Goal: Transaction & Acquisition: Purchase product/service

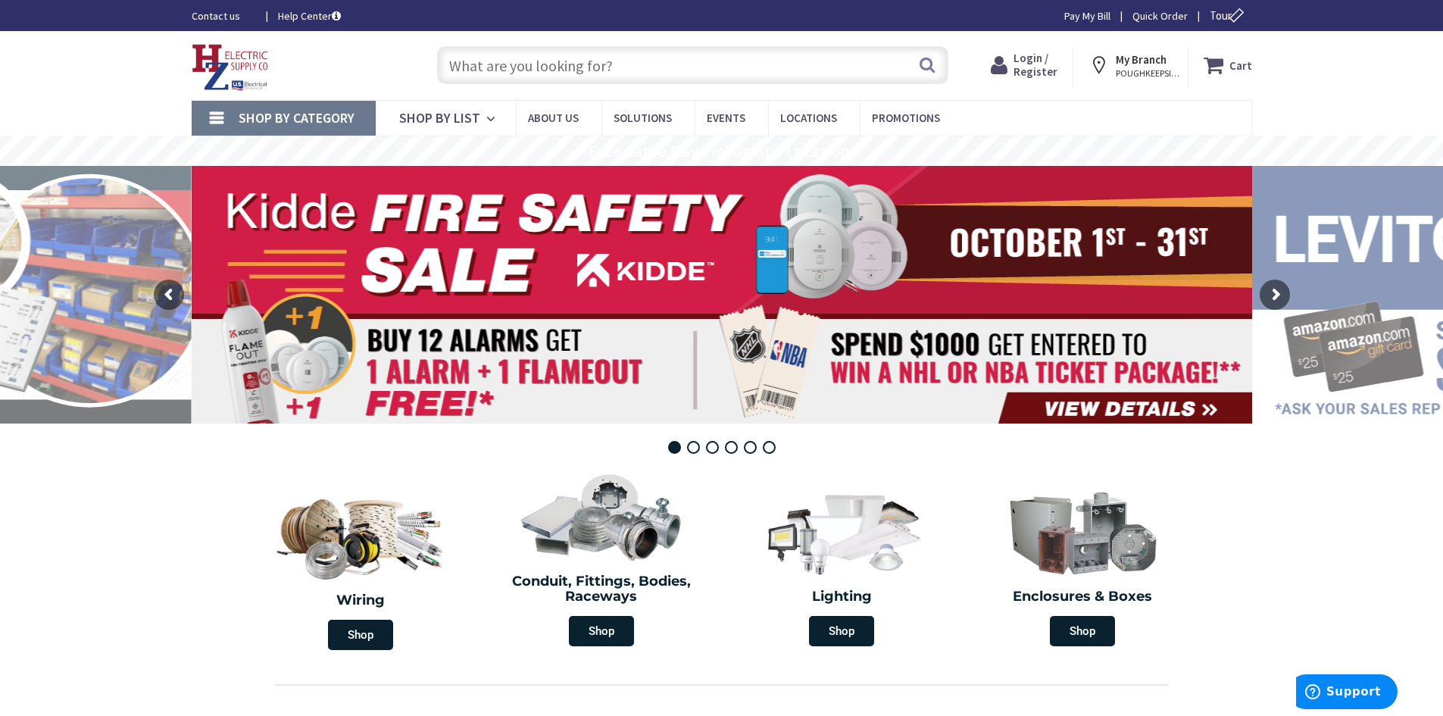
click at [536, 77] on input "text" at bounding box center [692, 65] width 511 height 38
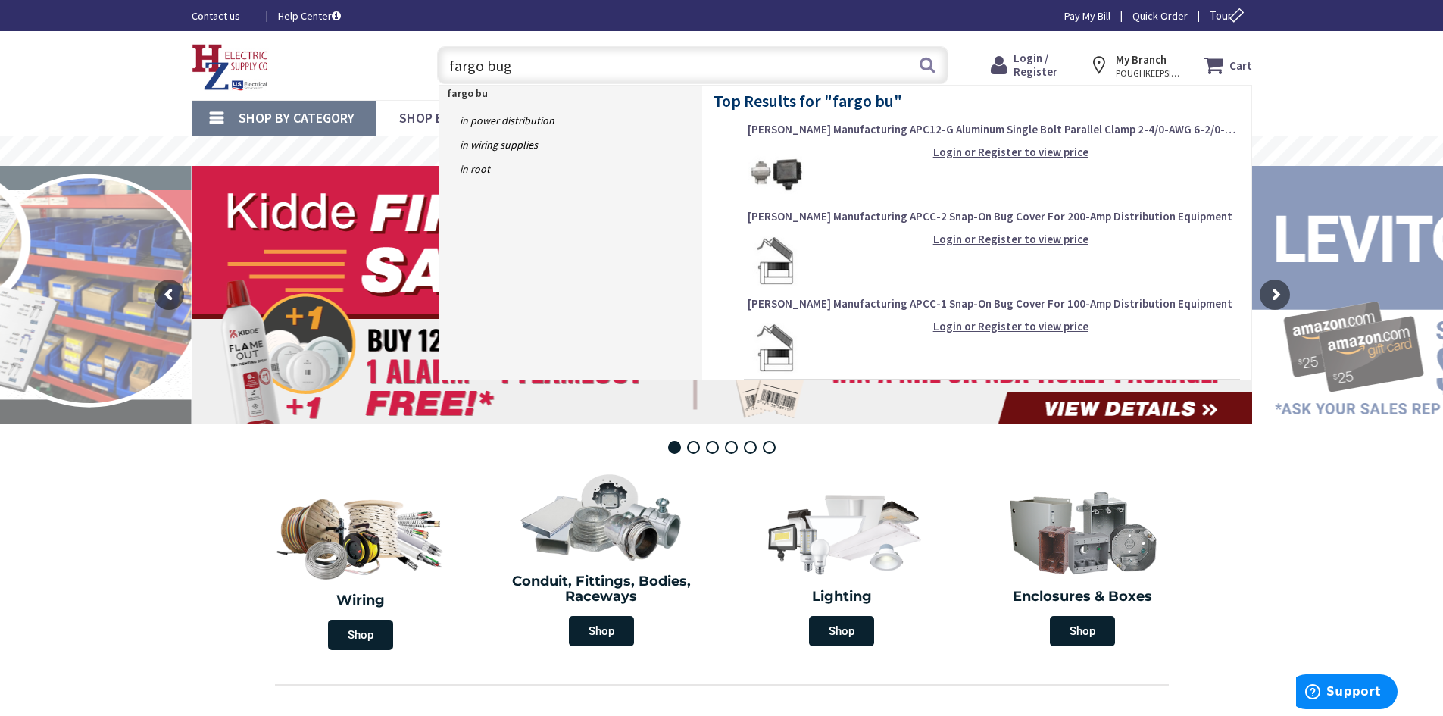
type input "fargo bugs"
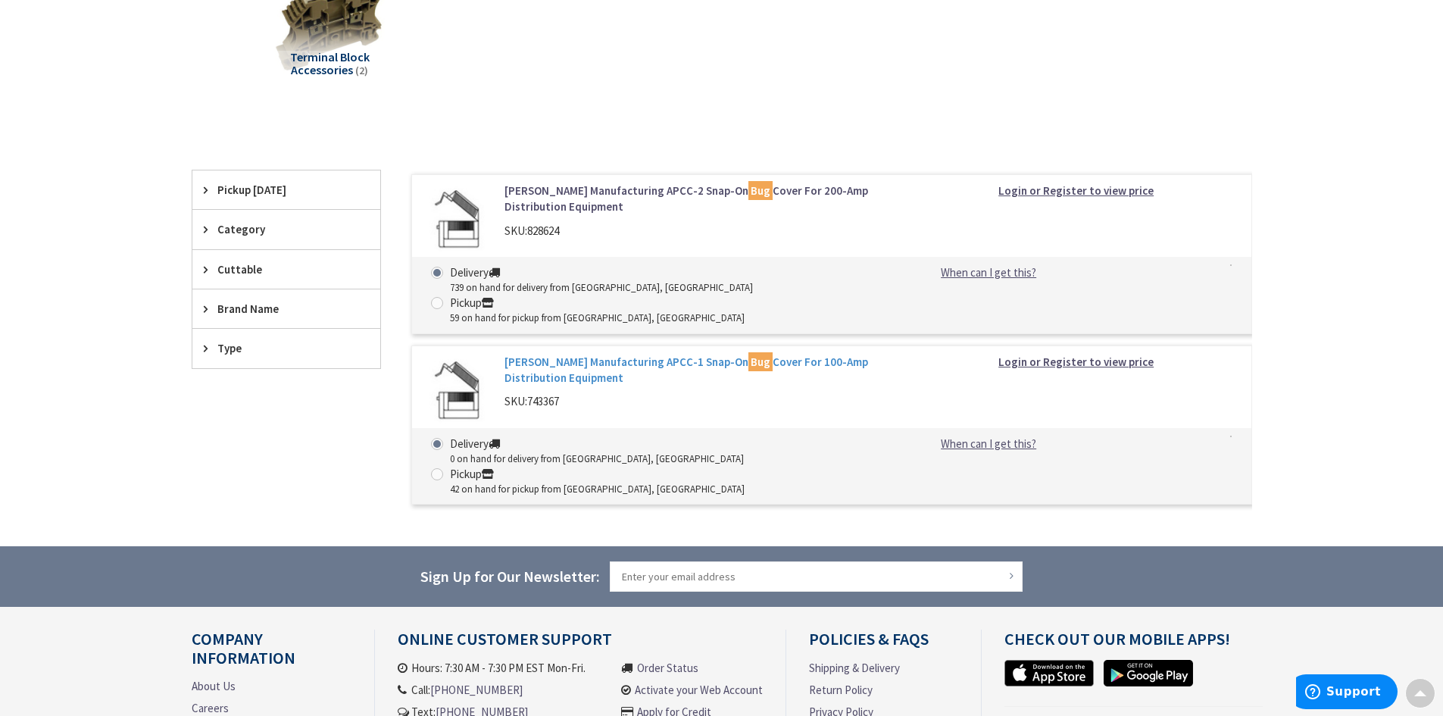
scroll to position [171, 0]
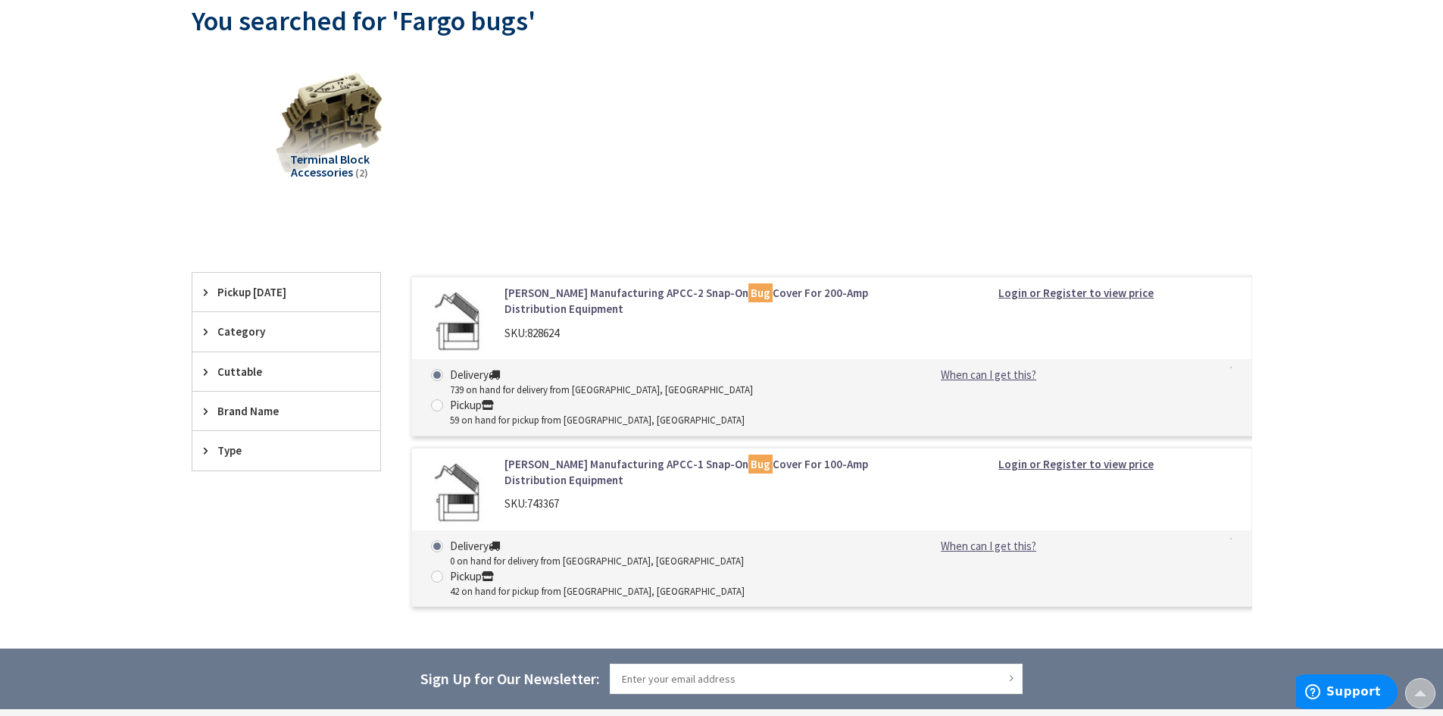
click at [574, 297] on link "Richards Manufacturing APCC-2 Snap-On Bug Cover For 200-Amp Distribution Equipm…" at bounding box center [698, 301] width 386 height 33
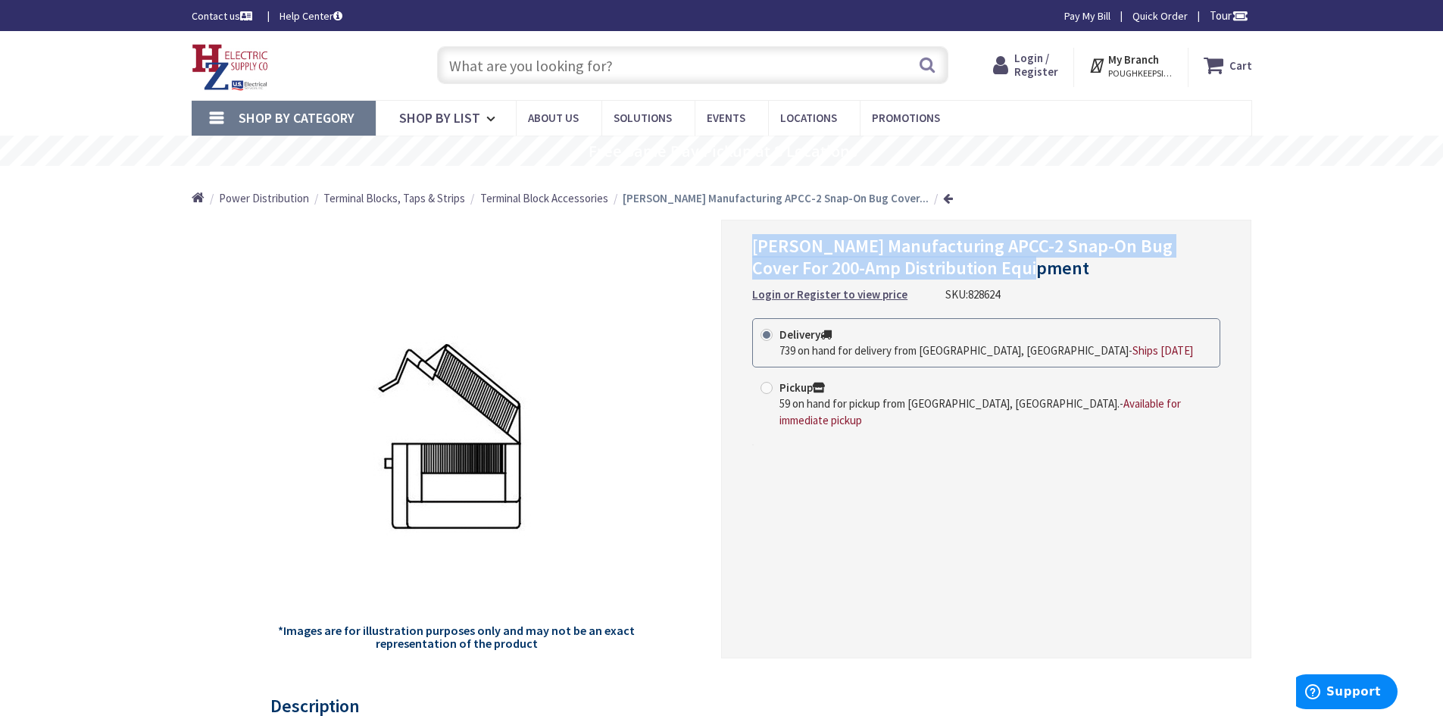
drag, startPoint x: 974, startPoint y: 268, endPoint x: 752, endPoint y: 249, distance: 222.1
click at [752, 249] on span "[PERSON_NAME] Manufacturing APCC-2 Snap-On Bug Cover For 200-Amp Distribution E…" at bounding box center [962, 256] width 421 height 45
copy span "[PERSON_NAME] Manufacturing APCC-2 Snap-On Bug Cover For 200-Amp Distribution E…"
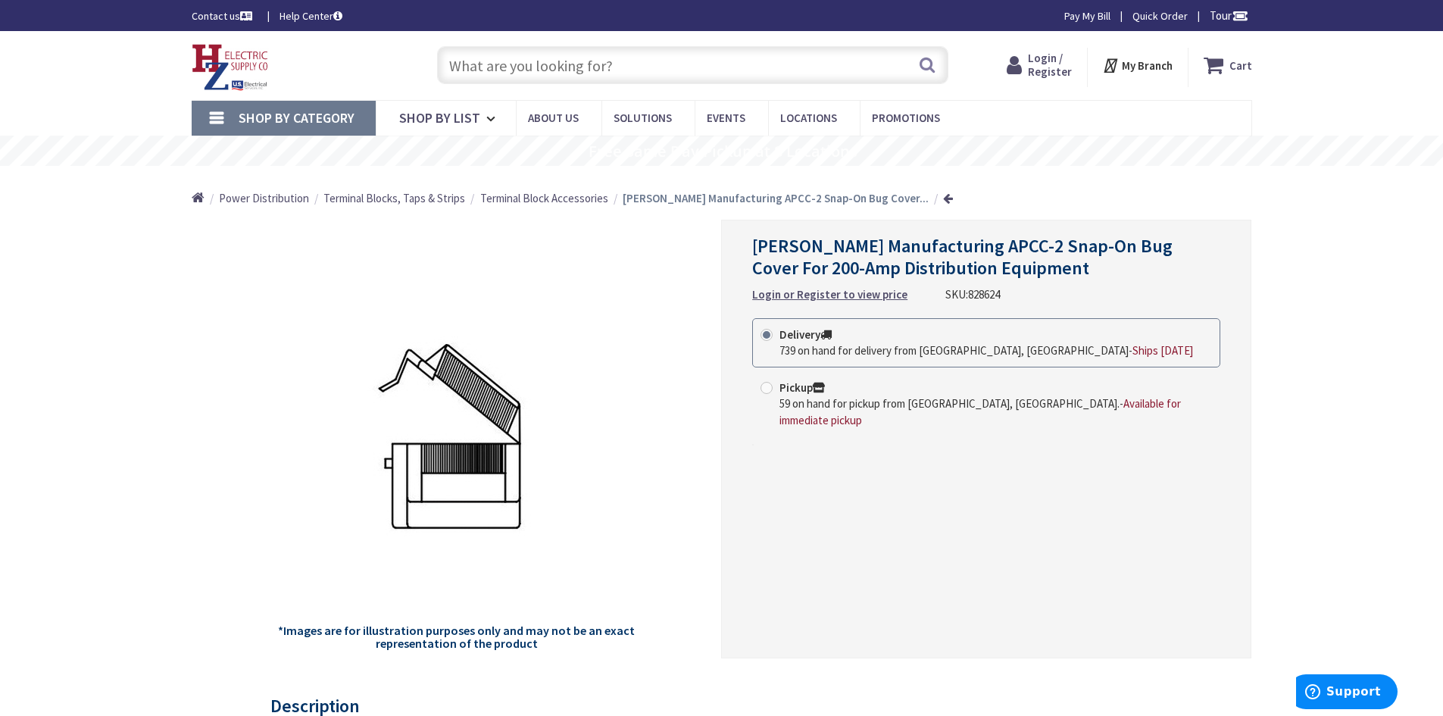
click at [587, 70] on input "text" at bounding box center [692, 65] width 511 height 38
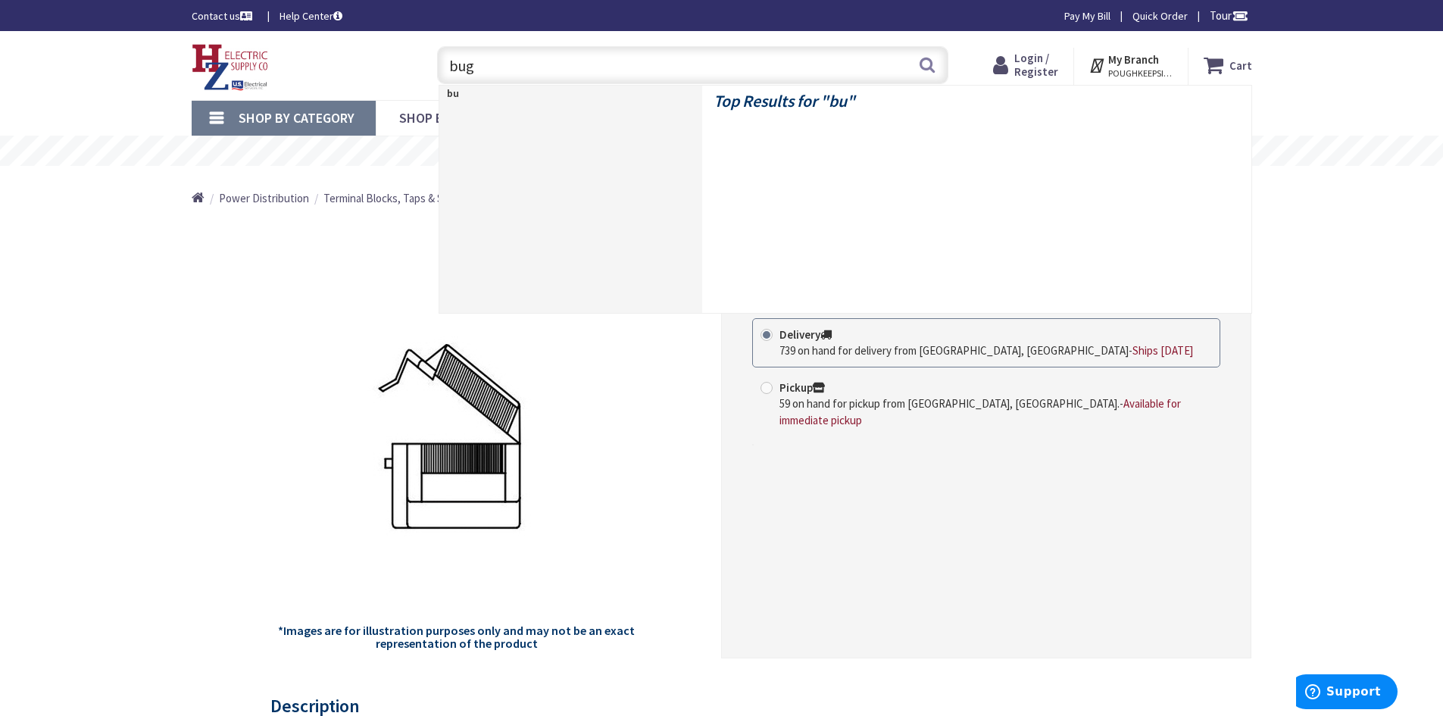
type input "bugs"
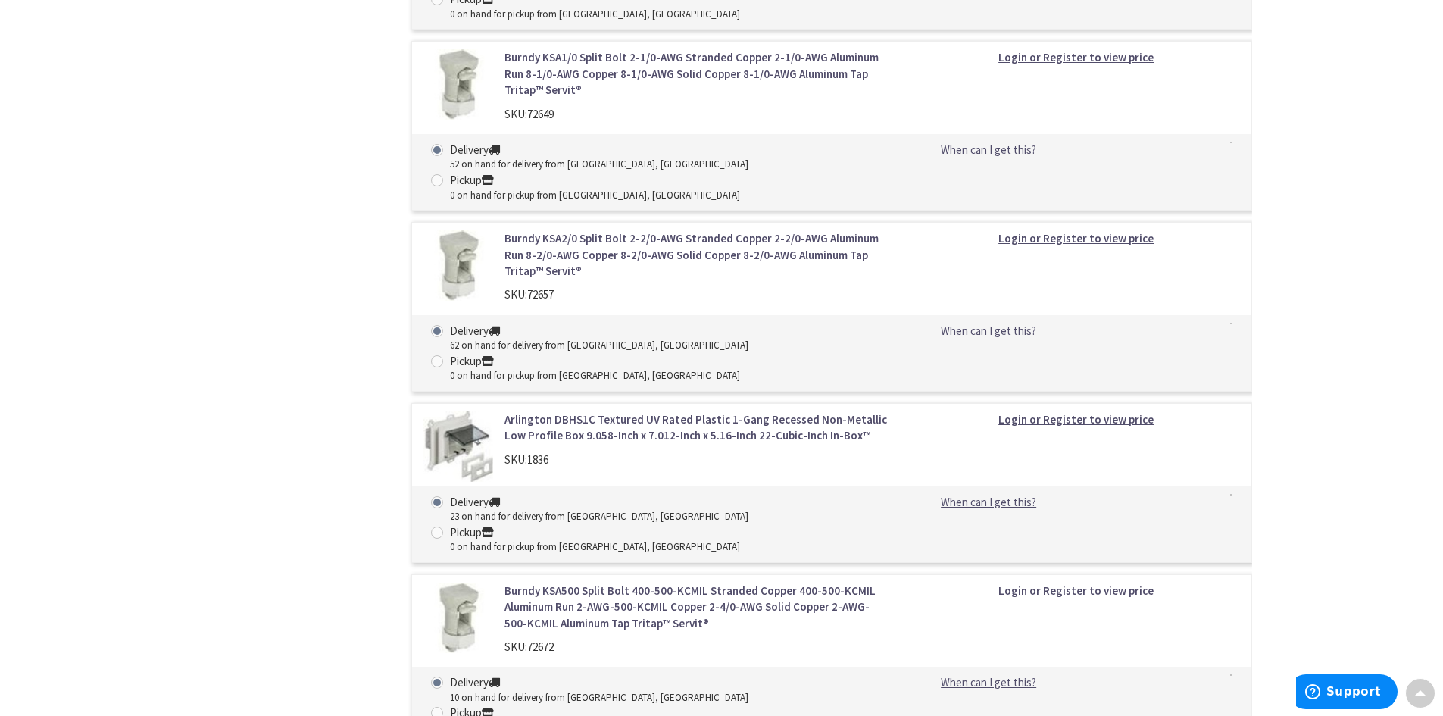
scroll to position [5152, 0]
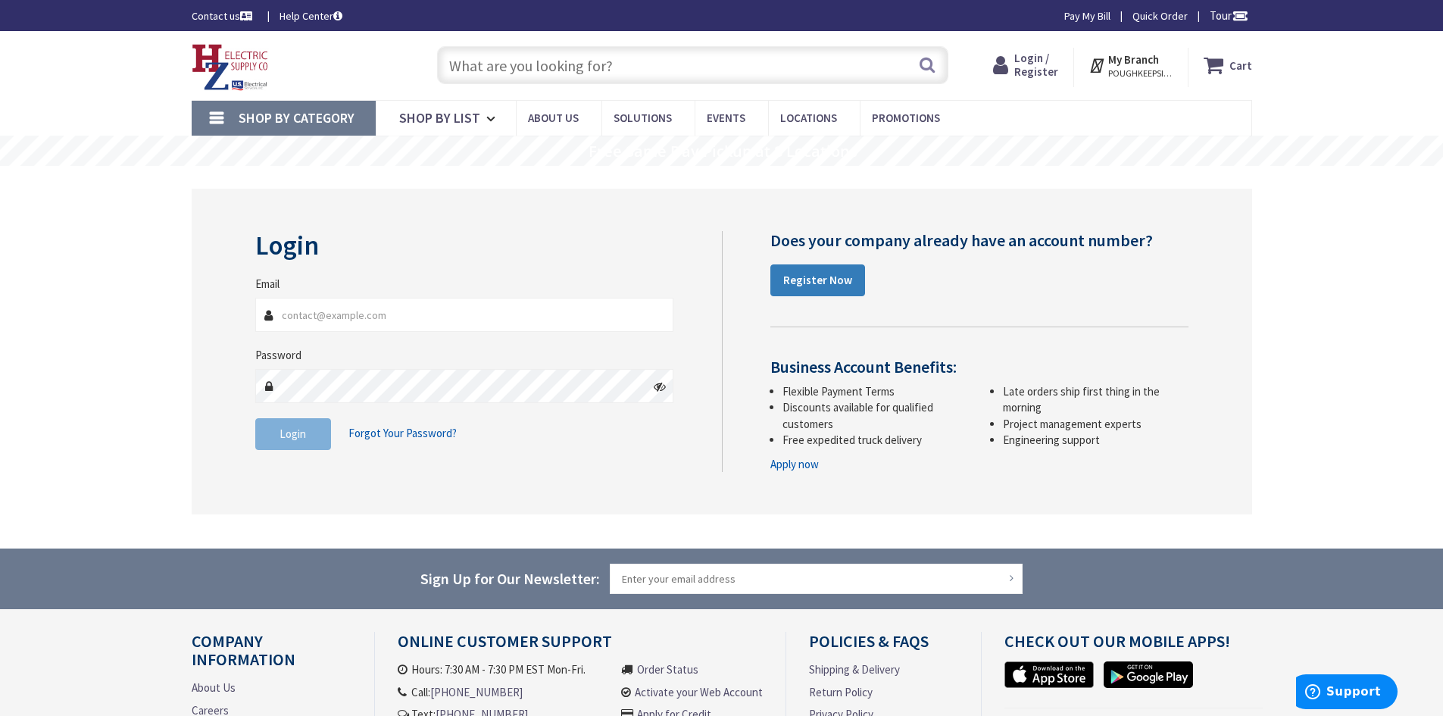
click at [824, 279] on strong "Register Now" at bounding box center [817, 280] width 69 height 14
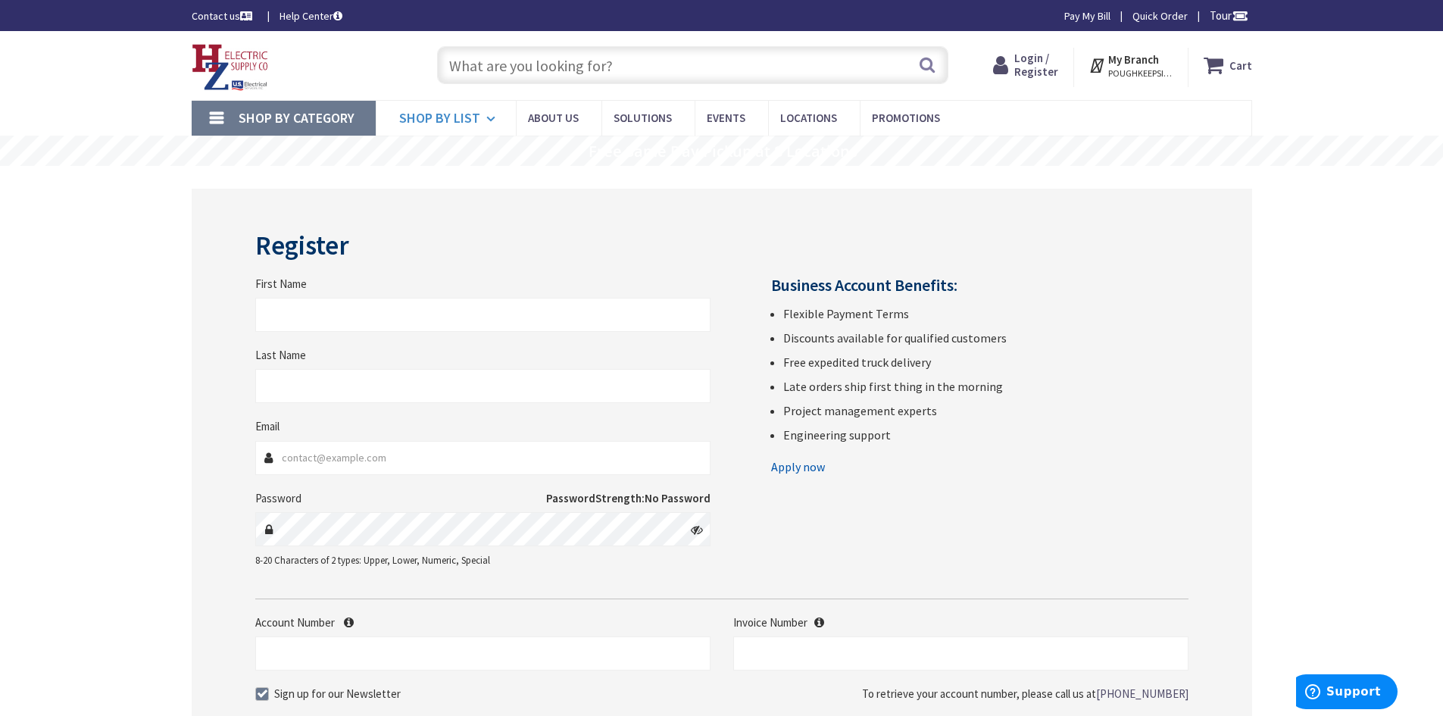
click at [489, 114] on icon at bounding box center [493, 118] width 14 height 33
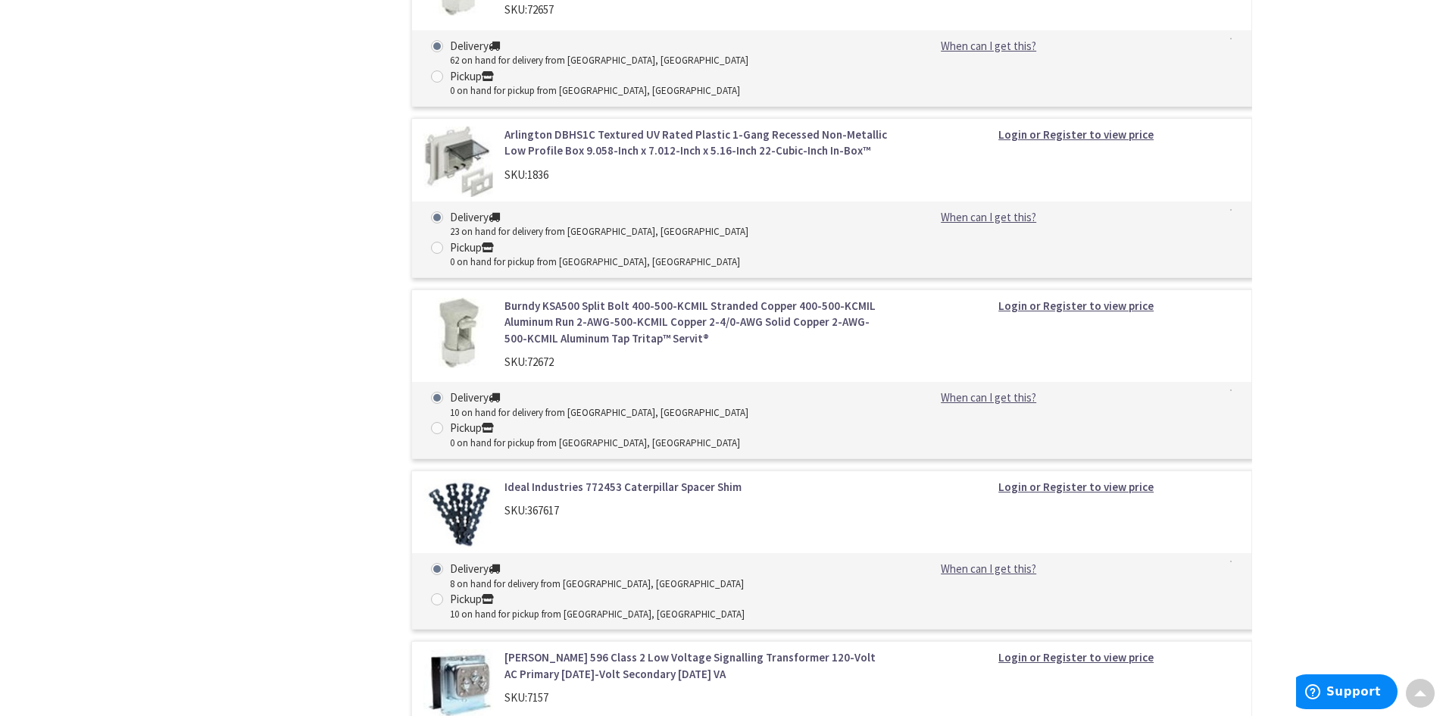
scroll to position [5432, 0]
